Goal: Task Accomplishment & Management: Manage account settings

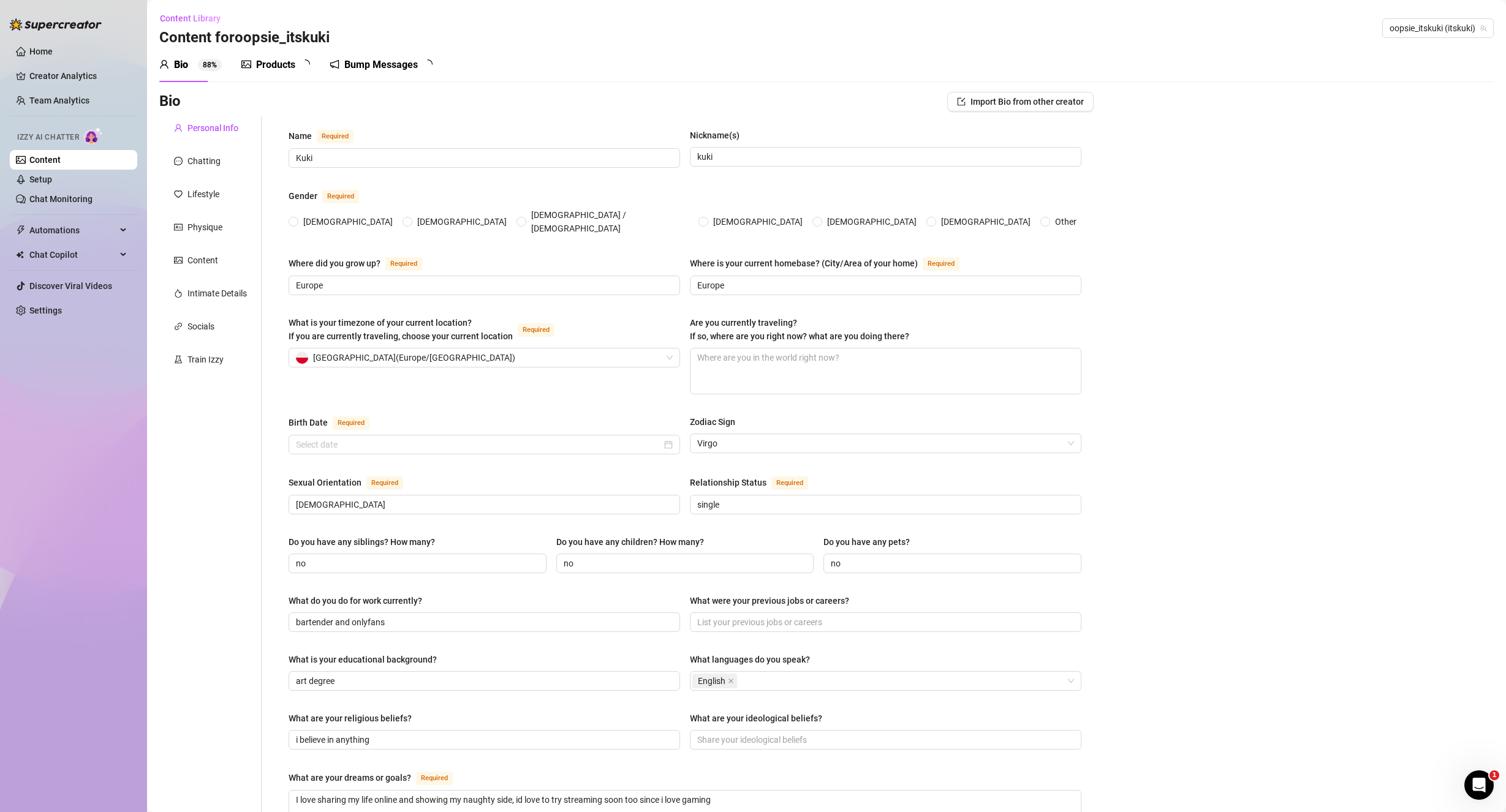
radio input "true"
type input "[DATE]"
click at [59, 155] on link "Content" at bounding box center [45, 160] width 32 height 10
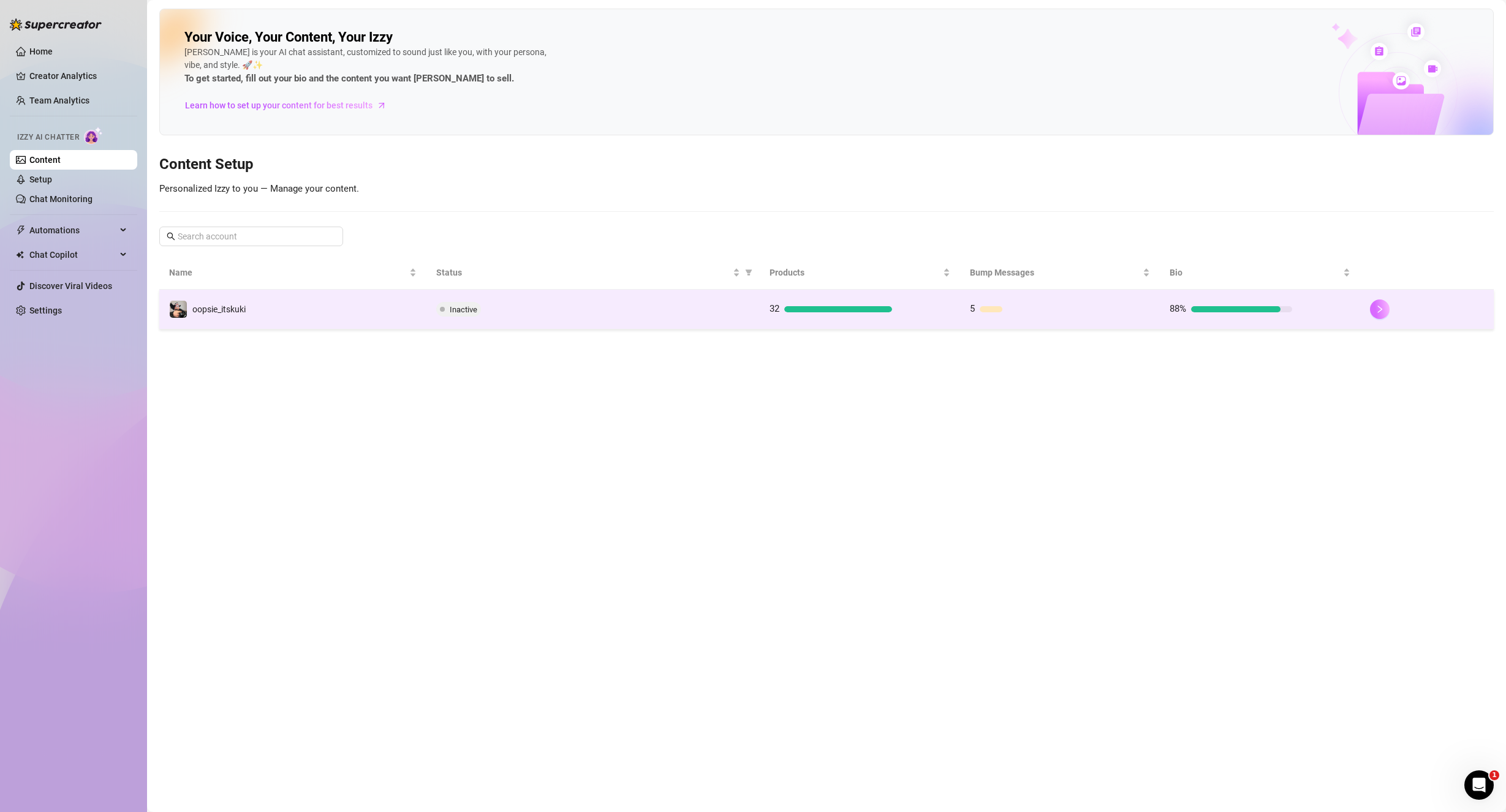
click at [1374, 307] on button "button" at bounding box center [1380, 309] width 20 height 20
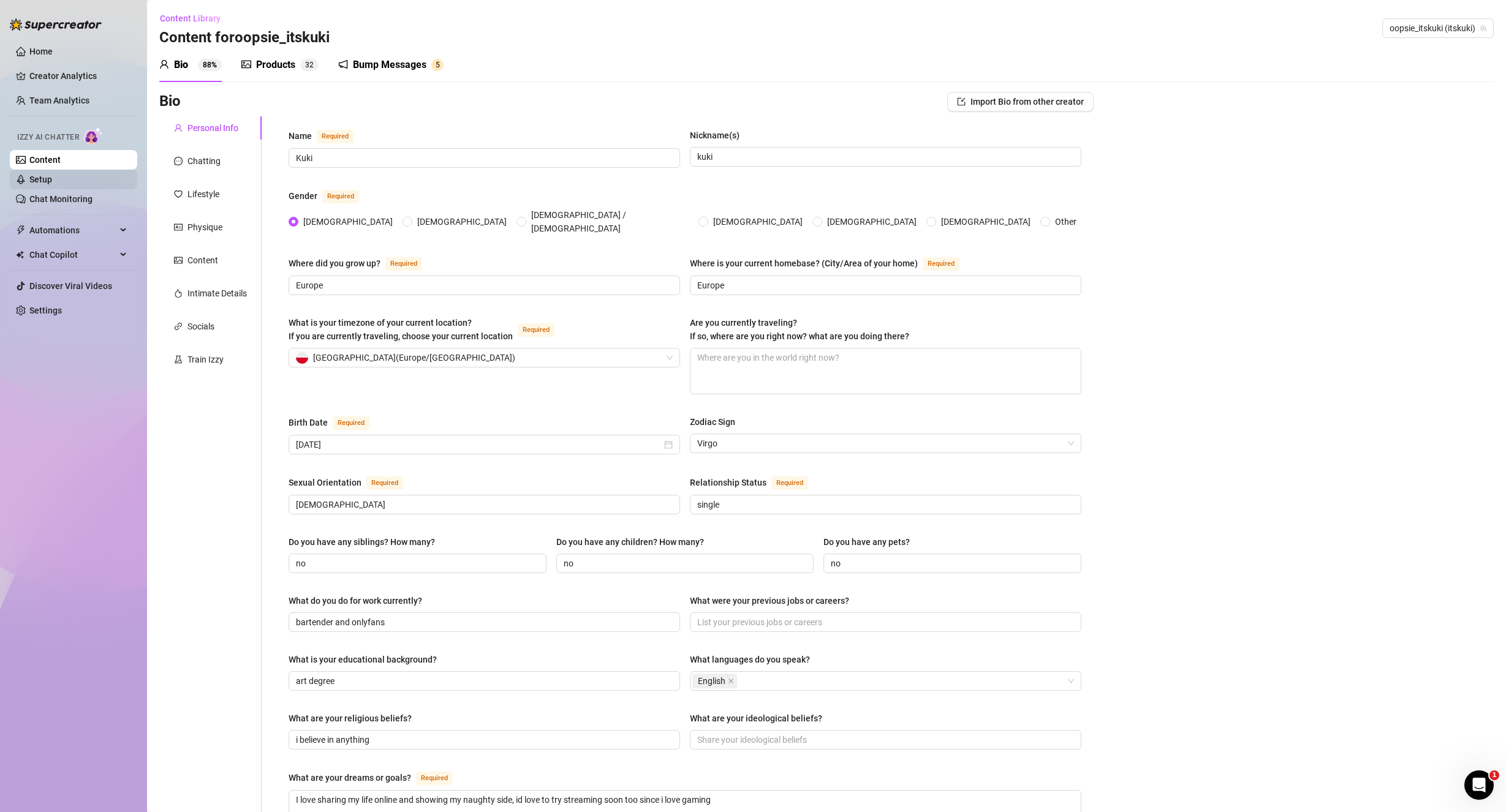
click at [52, 176] on link "Setup" at bounding box center [40, 180] width 22 height 10
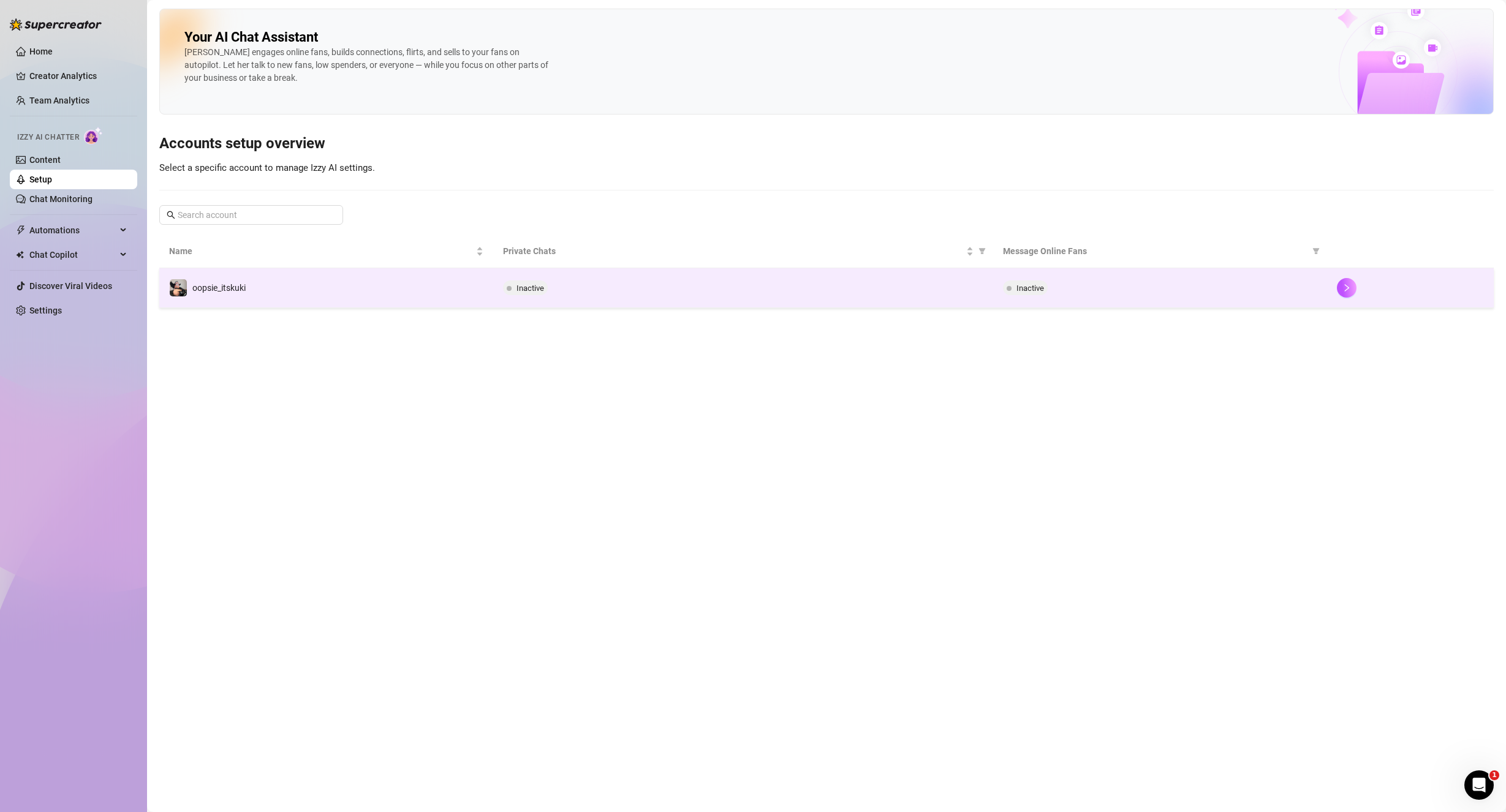
click at [1270, 292] on div "Inactive" at bounding box center [1160, 288] width 314 height 15
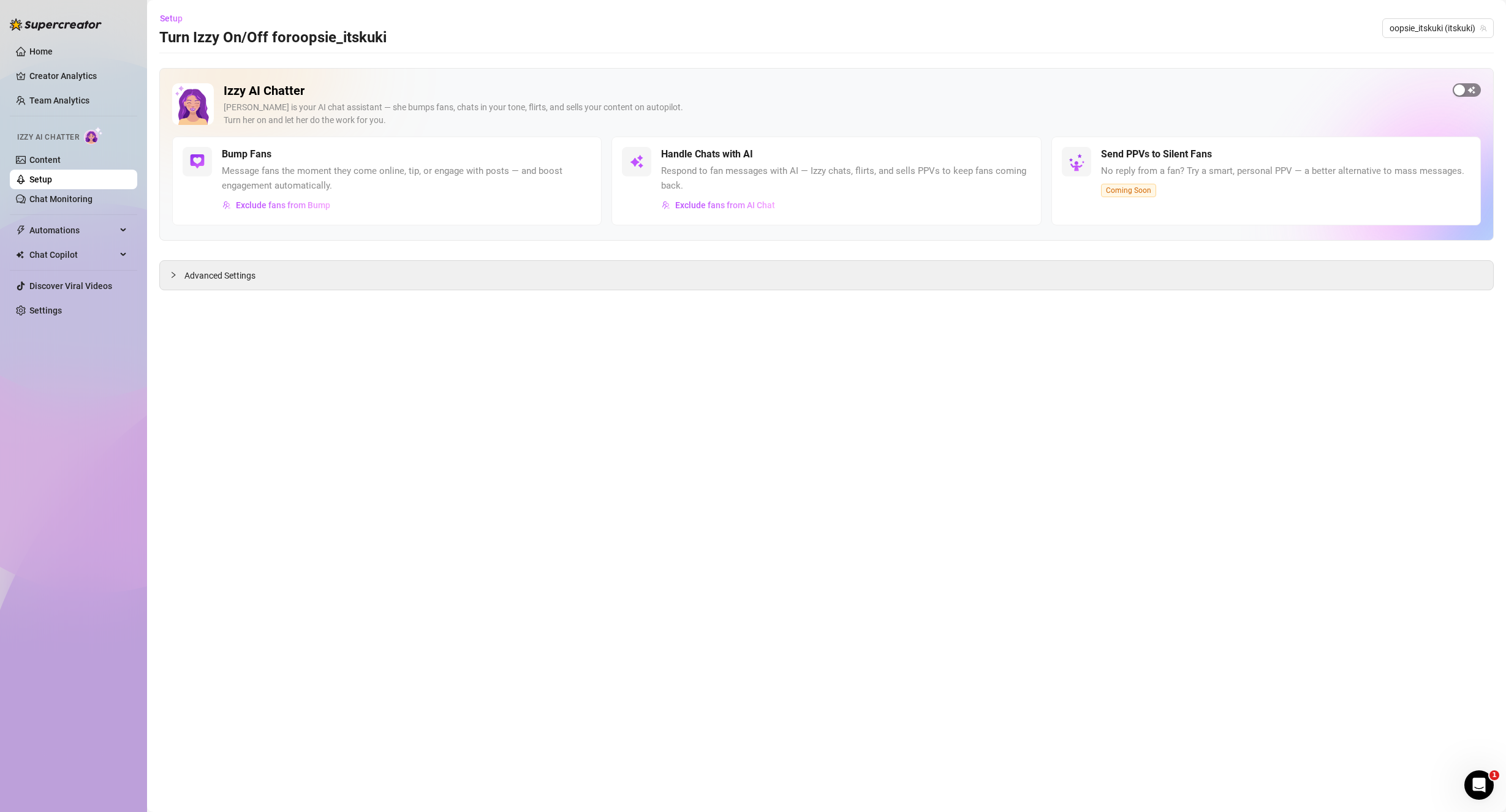
click at [1464, 90] on div "button" at bounding box center [1459, 90] width 11 height 11
click at [573, 155] on span "button" at bounding box center [578, 155] width 27 height 13
click at [667, 273] on div "Advanced Settings" at bounding box center [826, 275] width 1333 height 29
click at [224, 281] on span "Advanced Settings" at bounding box center [220, 276] width 71 height 13
